Goal: Task Accomplishment & Management: Manage account settings

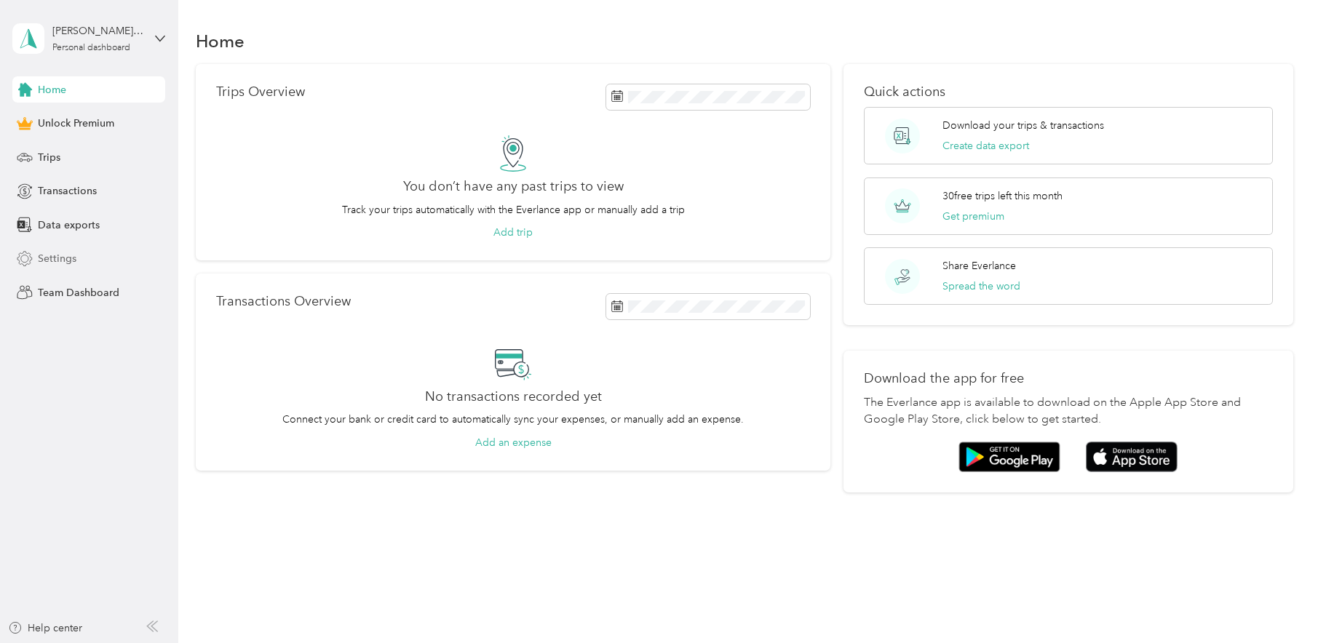
click at [64, 255] on span "Settings" at bounding box center [57, 258] width 39 height 15
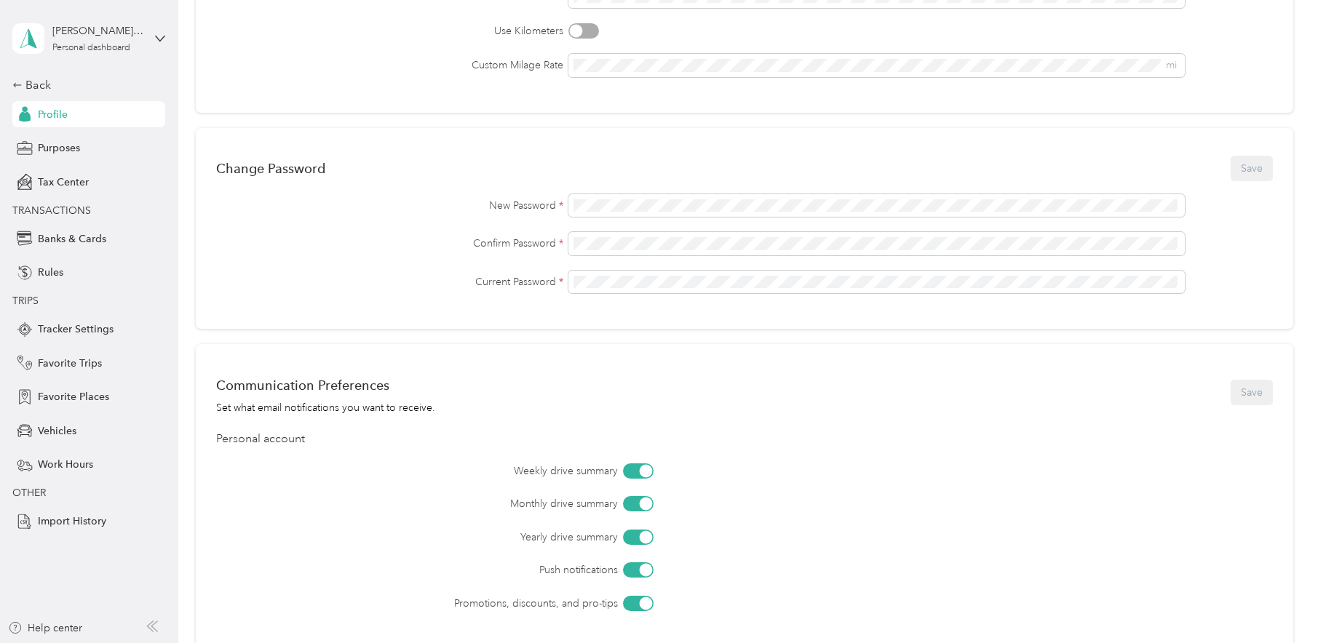
scroll to position [364, 0]
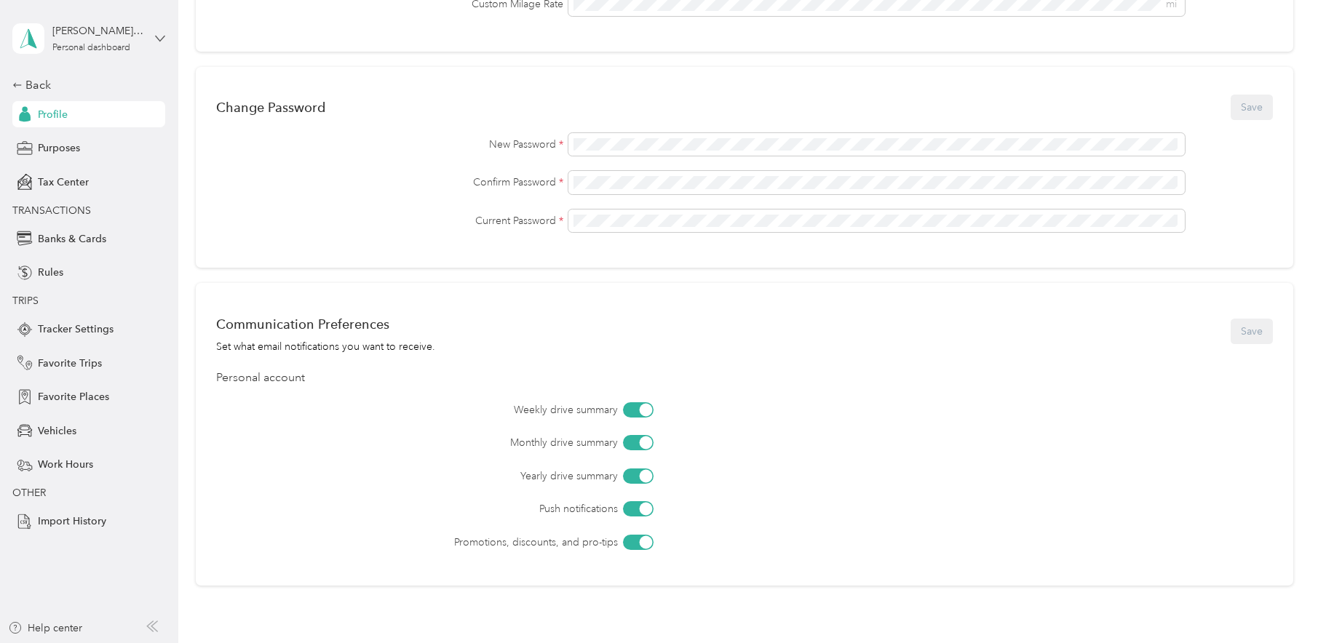
click at [156, 35] on icon at bounding box center [160, 38] width 10 height 10
drag, startPoint x: 123, startPoint y: 518, endPoint x: 123, endPoint y: 479, distance: 39.3
click at [123, 517] on div "Import History" at bounding box center [88, 522] width 153 height 26
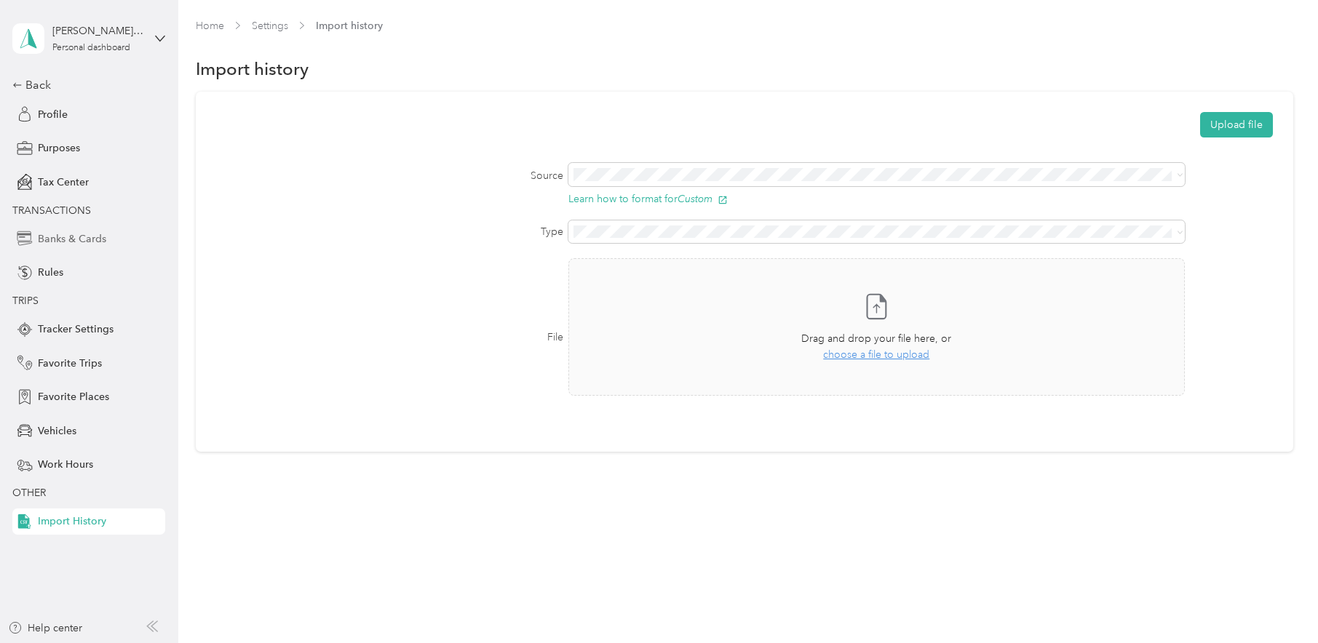
click at [83, 235] on span "Banks & Cards" at bounding box center [72, 238] width 68 height 15
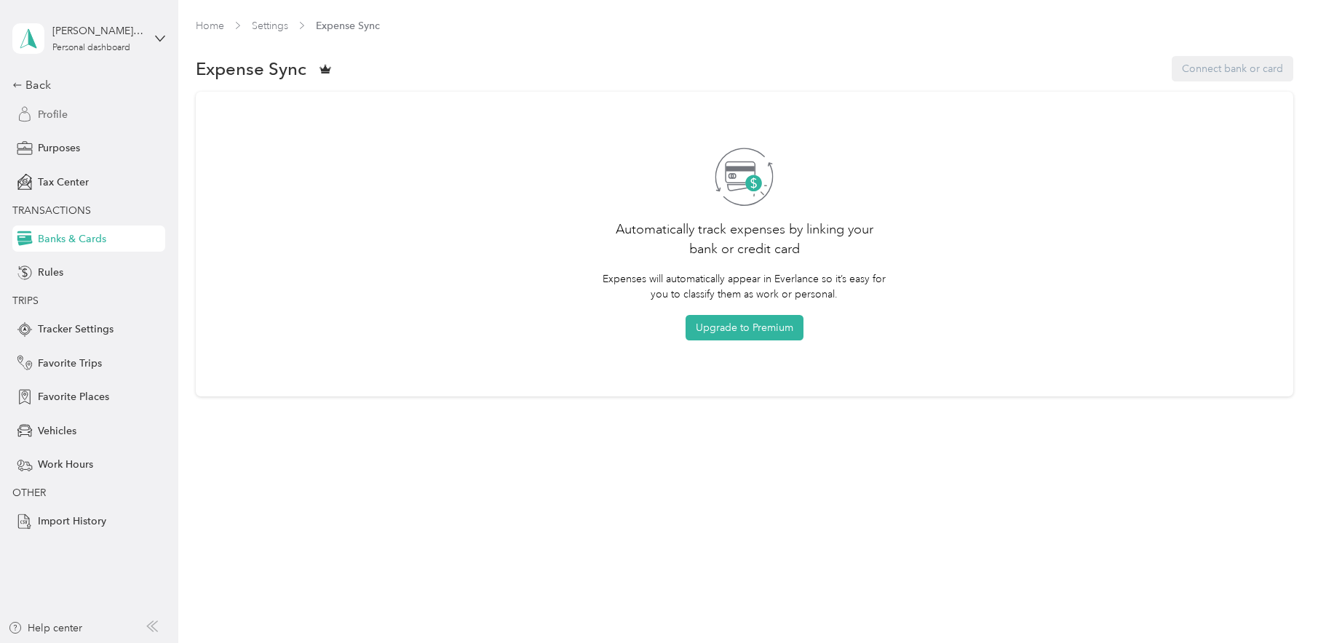
click at [57, 114] on span "Profile" at bounding box center [53, 114] width 30 height 15
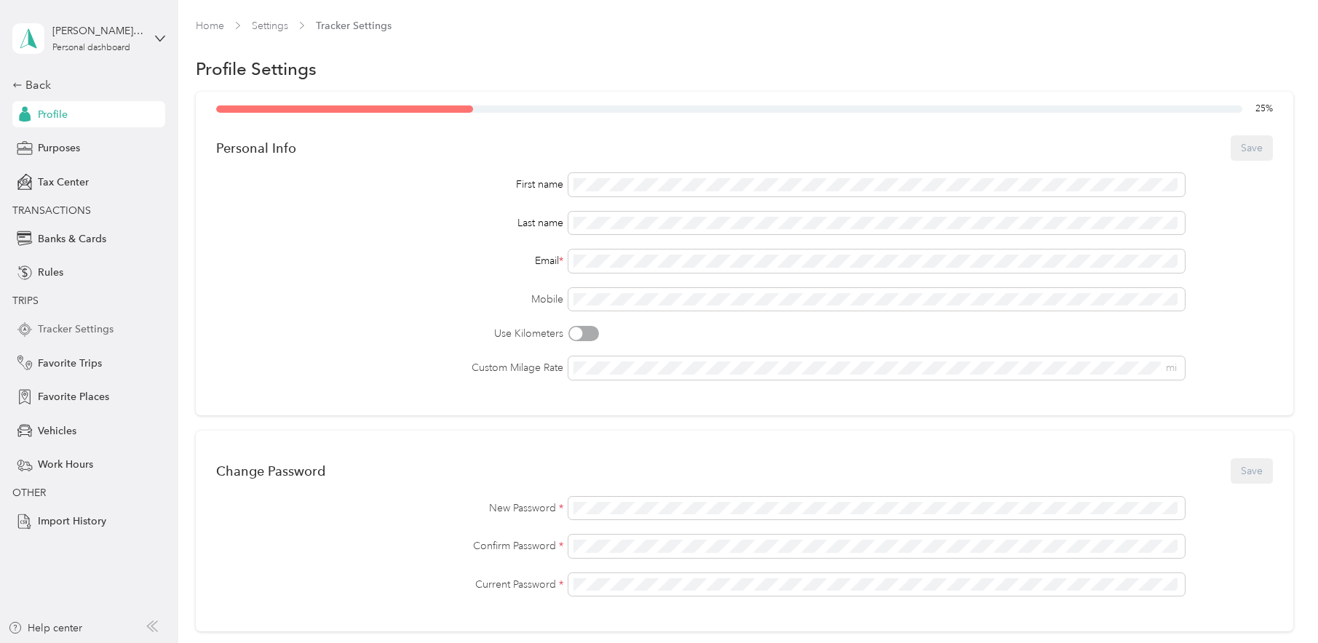
click at [87, 326] on span "Tracker Settings" at bounding box center [76, 329] width 76 height 15
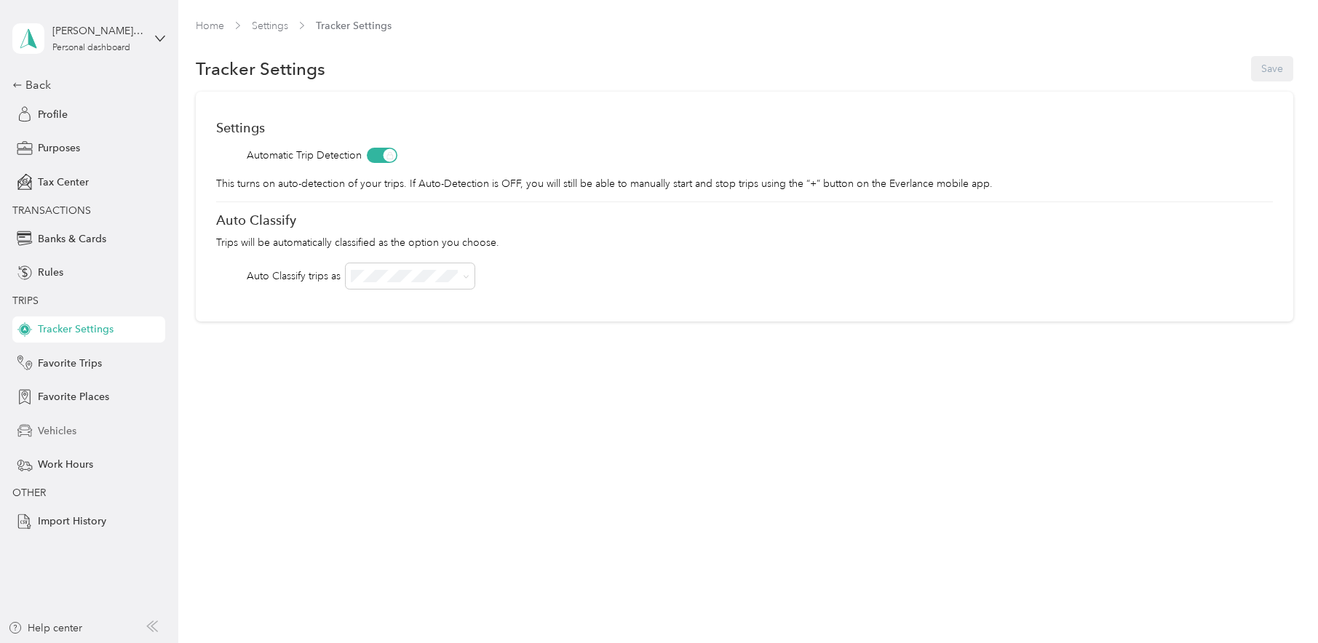
click at [74, 427] on span "Vehicles" at bounding box center [57, 431] width 39 height 15
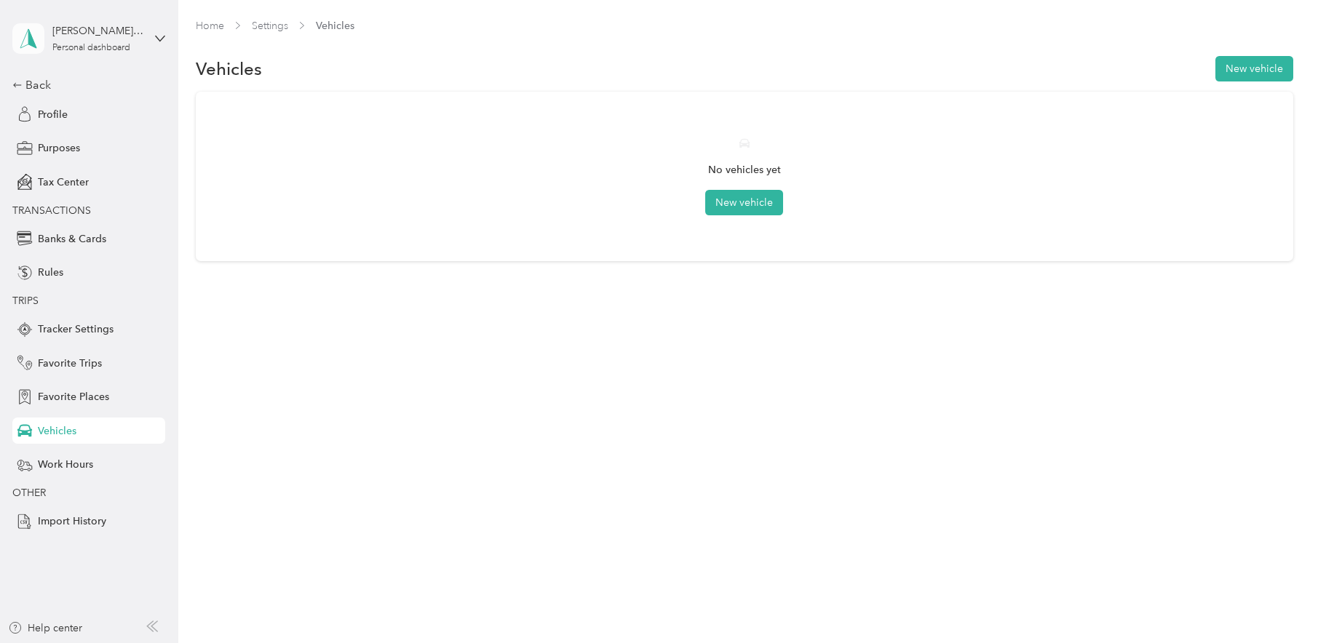
click at [32, 38] on polygon at bounding box center [32, 37] width 8 height 19
